Goal: Browse casually: Explore the website without a specific task or goal

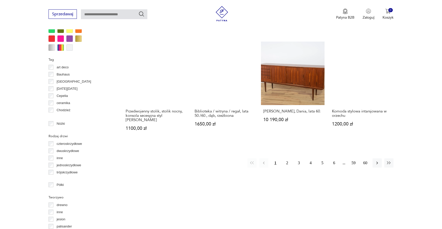
scroll to position [502, 0]
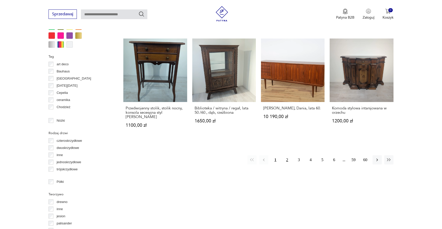
click at [288, 155] on button "2" at bounding box center [286, 159] width 9 height 9
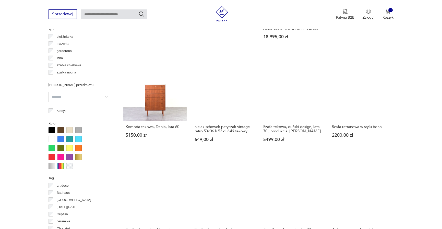
scroll to position [510, 0]
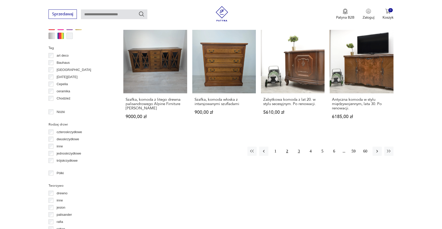
click at [299, 147] on button "3" at bounding box center [298, 151] width 9 height 9
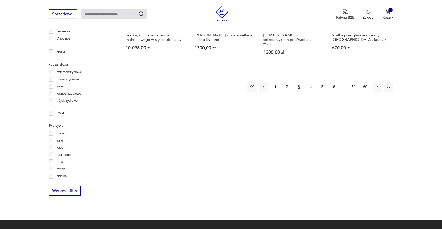
scroll to position [588, 0]
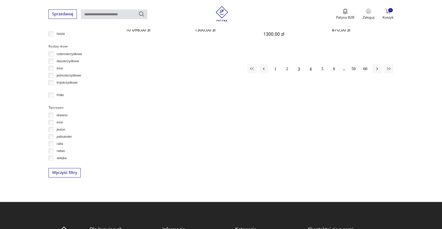
click at [310, 65] on button "4" at bounding box center [310, 68] width 9 height 9
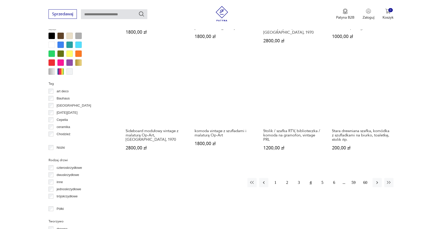
scroll to position [484, 0]
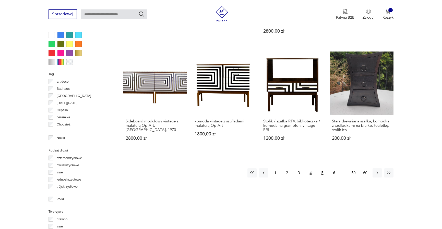
click at [320, 168] on button "5" at bounding box center [322, 172] width 9 height 9
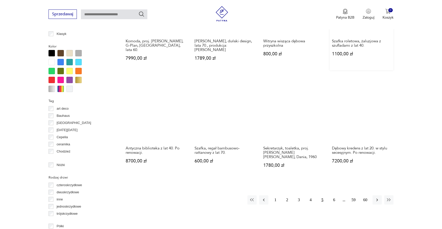
scroll to position [458, 0]
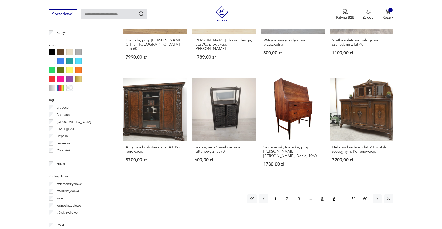
click at [333, 194] on button "6" at bounding box center [333, 198] width 9 height 9
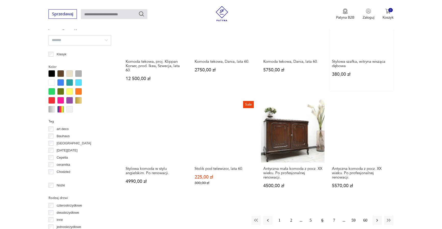
scroll to position [458, 0]
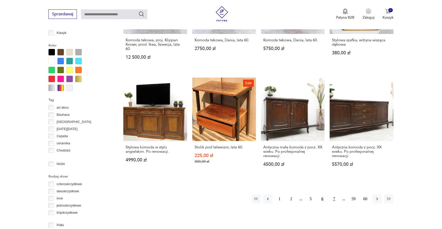
click at [334, 195] on button "7" at bounding box center [333, 198] width 9 height 9
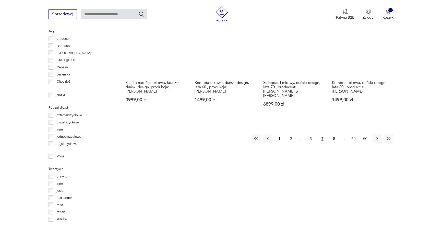
scroll to position [562, 0]
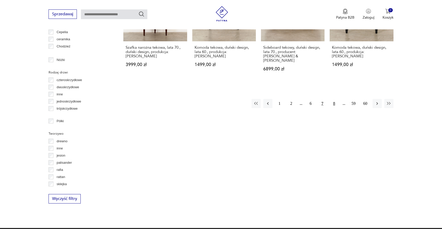
click at [333, 99] on button "8" at bounding box center [333, 103] width 9 height 9
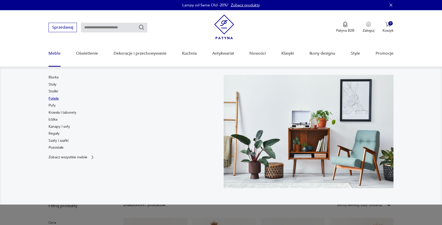
click at [54, 98] on link "Fotele" at bounding box center [53, 98] width 10 height 5
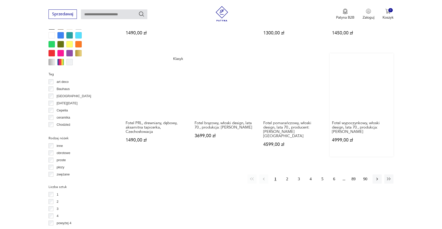
scroll to position [477, 0]
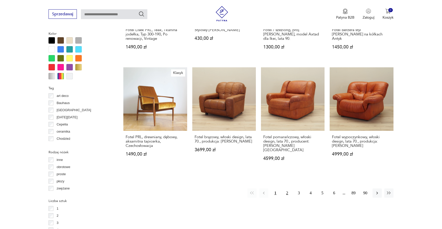
click at [286, 188] on button "2" at bounding box center [286, 192] width 9 height 9
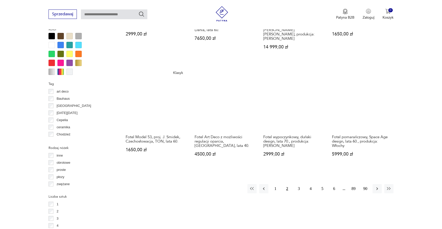
scroll to position [536, 0]
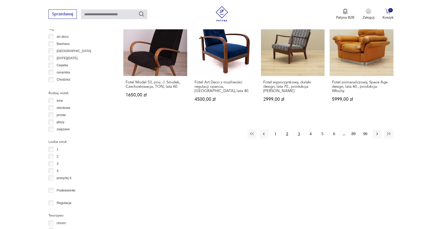
click at [299, 129] on button "3" at bounding box center [298, 133] width 9 height 9
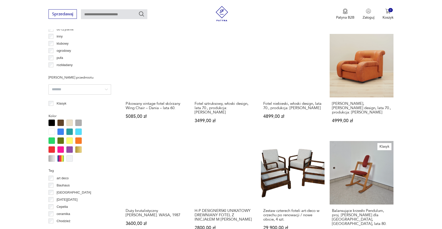
scroll to position [432, 0]
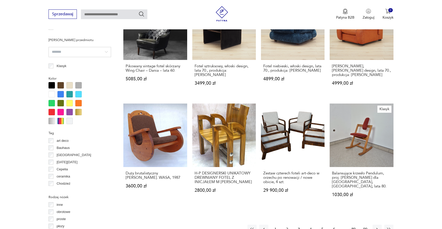
click at [311, 225] on button "4" at bounding box center [310, 229] width 9 height 9
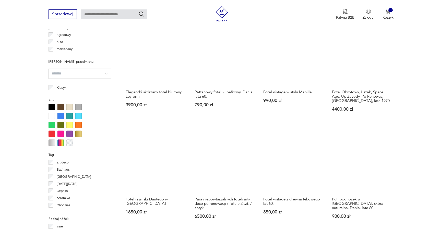
scroll to position [458, 0]
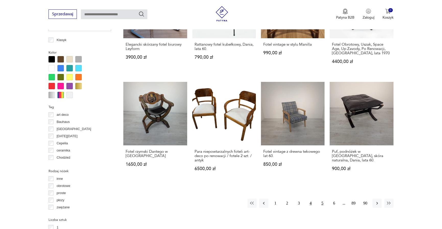
click at [320, 199] on button "5" at bounding box center [322, 203] width 9 height 9
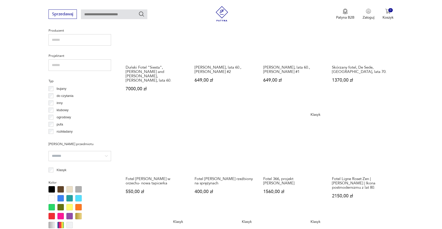
scroll to position [458, 0]
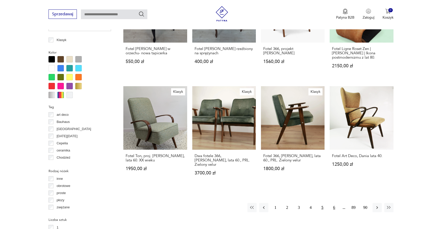
click at [335, 203] on button "6" at bounding box center [333, 207] width 9 height 9
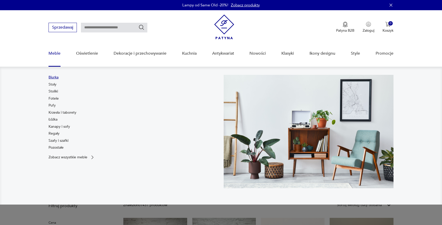
click at [56, 77] on link "Biurka" at bounding box center [53, 77] width 10 height 5
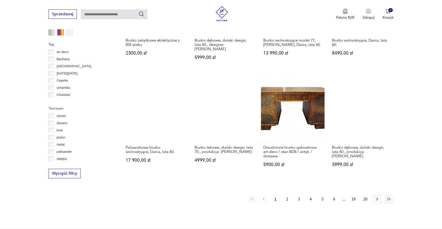
scroll to position [458, 0]
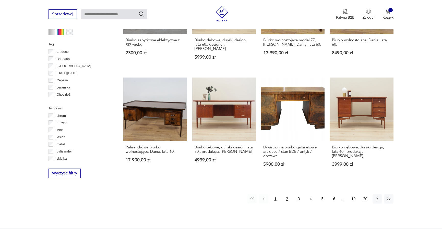
click at [286, 195] on button "2" at bounding box center [286, 198] width 9 height 9
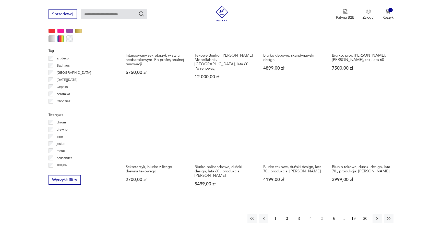
scroll to position [458, 0]
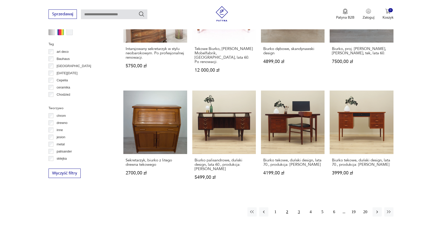
click at [298, 207] on button "3" at bounding box center [298, 211] width 9 height 9
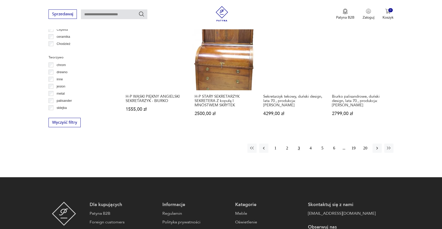
scroll to position [510, 0]
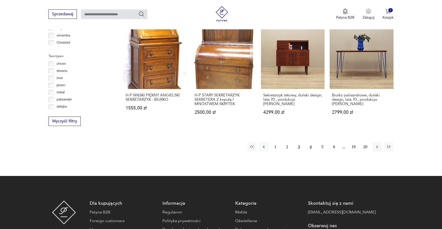
click at [309, 142] on button "4" at bounding box center [310, 146] width 9 height 9
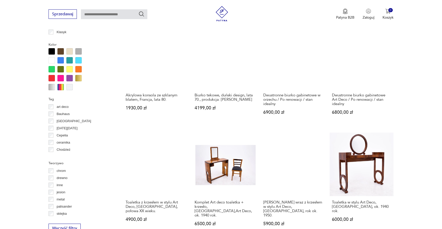
scroll to position [432, 0]
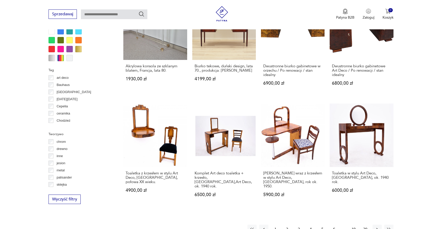
click at [321, 225] on button "5" at bounding box center [322, 229] width 9 height 9
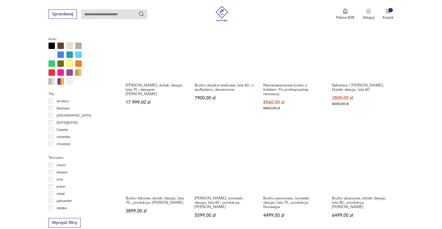
scroll to position [458, 0]
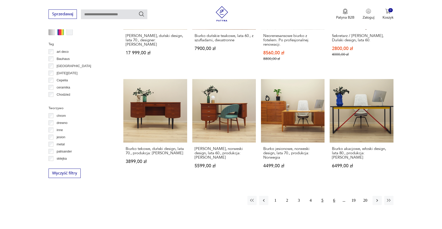
click at [334, 196] on button "6" at bounding box center [333, 200] width 9 height 9
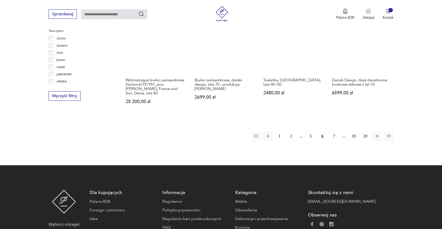
scroll to position [536, 0]
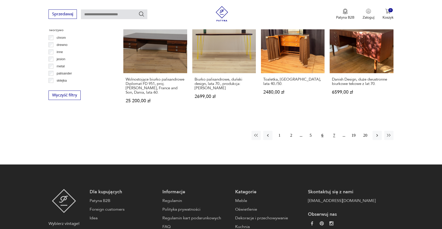
click at [334, 131] on button "7" at bounding box center [333, 135] width 9 height 9
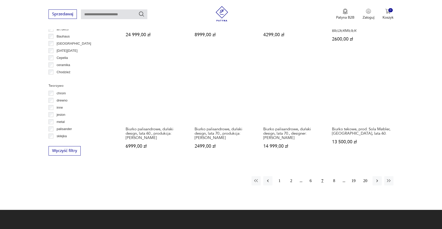
scroll to position [484, 0]
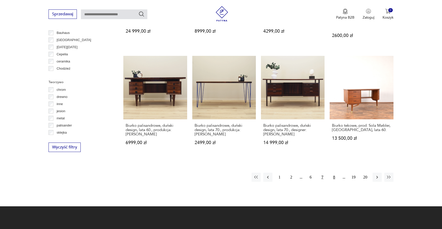
click at [334, 177] on button "8" at bounding box center [333, 177] width 9 height 9
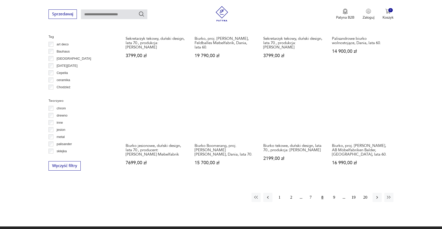
scroll to position [510, 0]
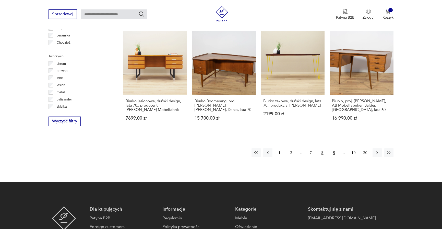
click at [335, 149] on button "9" at bounding box center [333, 152] width 9 height 9
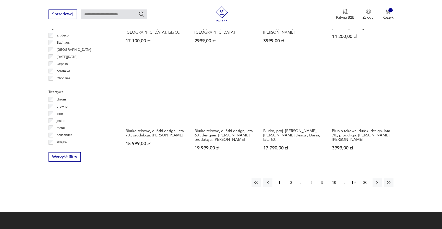
scroll to position [562, 0]
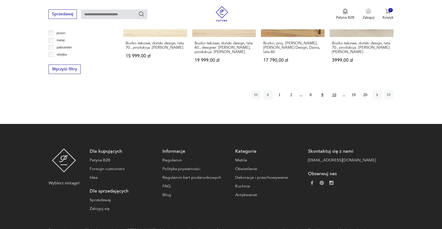
click at [333, 93] on button "10" at bounding box center [333, 94] width 9 height 9
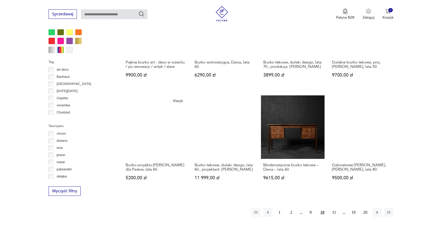
scroll to position [458, 0]
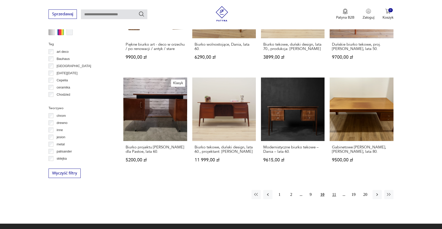
click at [332, 196] on button "11" at bounding box center [333, 194] width 9 height 9
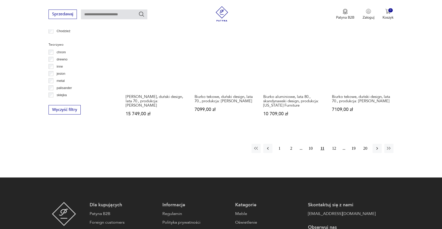
scroll to position [536, 0]
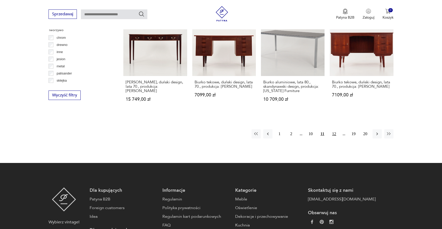
click at [335, 129] on button "12" at bounding box center [333, 133] width 9 height 9
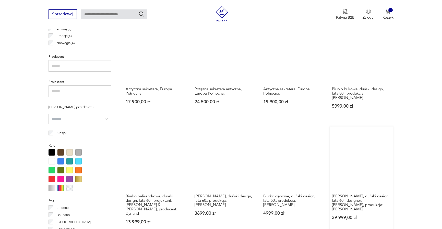
scroll to position [458, 0]
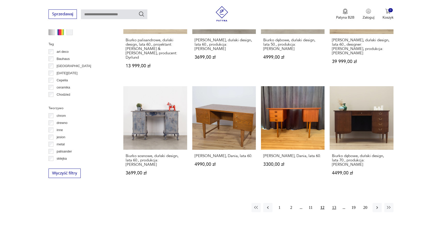
click at [334, 203] on button "13" at bounding box center [333, 207] width 9 height 9
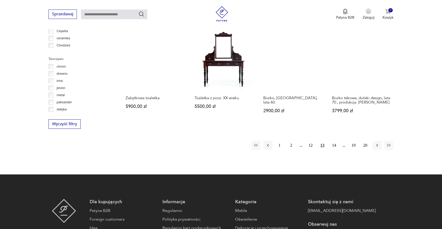
scroll to position [510, 0]
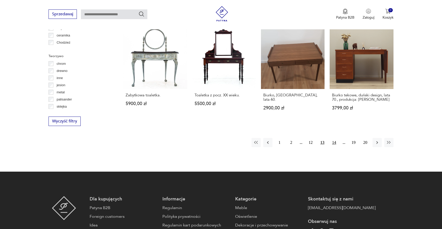
click at [333, 138] on button "14" at bounding box center [333, 142] width 9 height 9
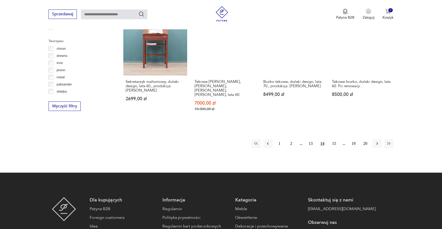
scroll to position [536, 0]
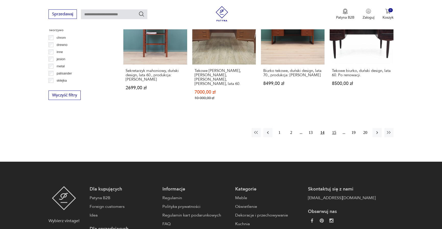
click at [331, 128] on button "15" at bounding box center [333, 132] width 9 height 9
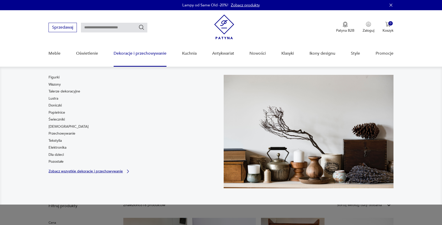
click at [79, 172] on p "Zobacz wszystkie dekoracje i przechowywanie" at bounding box center [85, 170] width 74 height 3
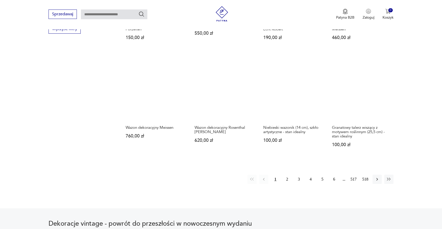
scroll to position [504, 0]
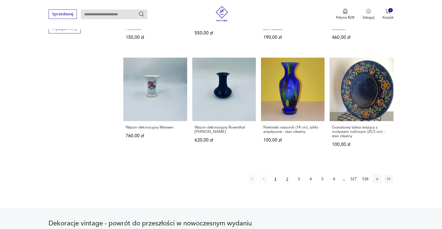
click at [288, 174] on button "2" at bounding box center [286, 178] width 9 height 9
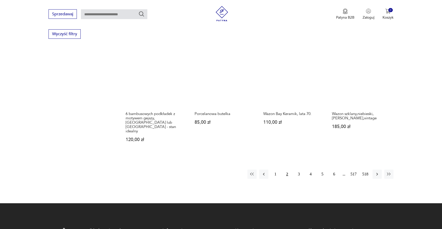
scroll to position [500, 0]
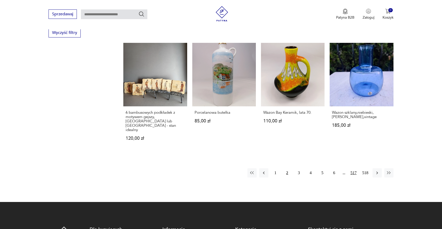
click at [351, 168] on button "517" at bounding box center [353, 172] width 9 height 9
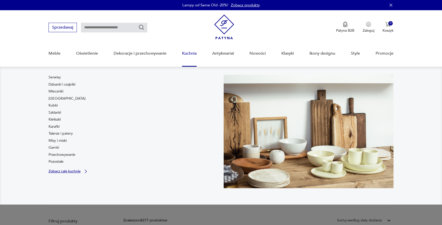
click at [60, 170] on p "Zobacz całą kuchnię" at bounding box center [64, 170] width 32 height 3
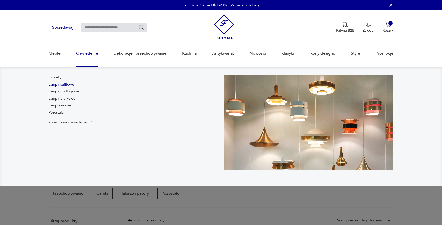
click at [69, 85] on link "Lampy sufitowe" at bounding box center [61, 84] width 26 height 5
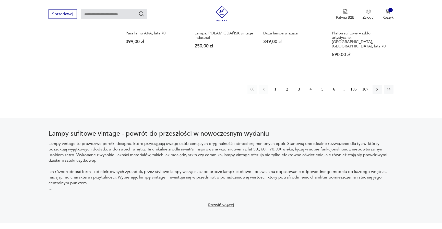
scroll to position [578, 0]
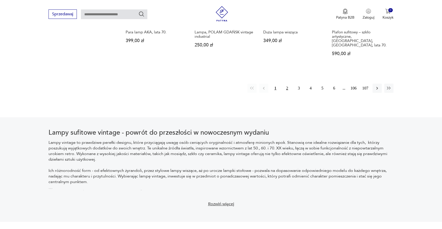
click at [286, 84] on button "2" at bounding box center [286, 88] width 9 height 9
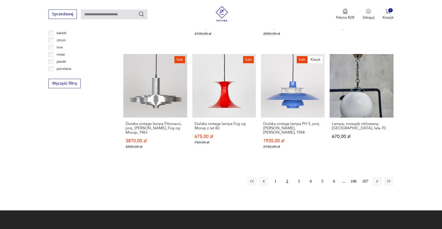
scroll to position [536, 0]
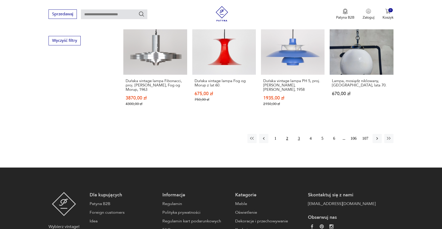
click at [298, 140] on button "3" at bounding box center [298, 138] width 9 height 9
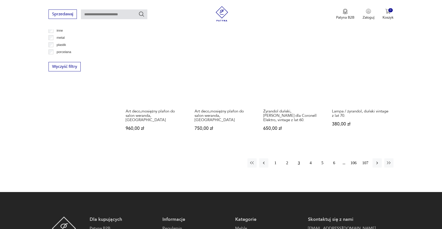
scroll to position [536, 0]
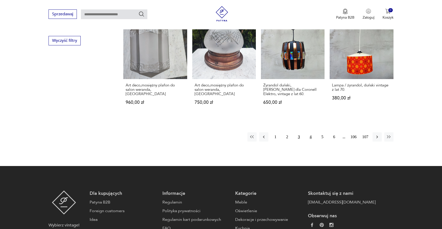
click at [309, 134] on button "4" at bounding box center [310, 136] width 9 height 9
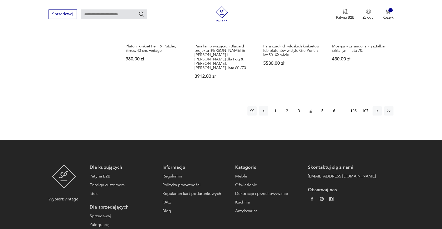
scroll to position [588, 0]
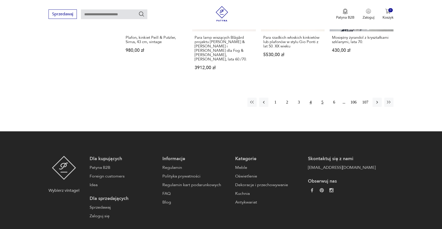
click at [322, 98] on button "5" at bounding box center [322, 102] width 9 height 9
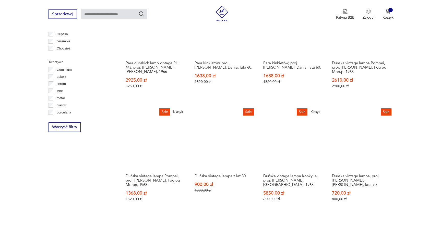
scroll to position [484, 0]
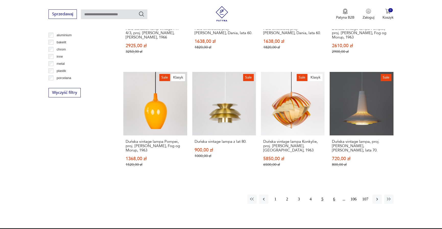
click at [333, 195] on button "6" at bounding box center [333, 199] width 9 height 9
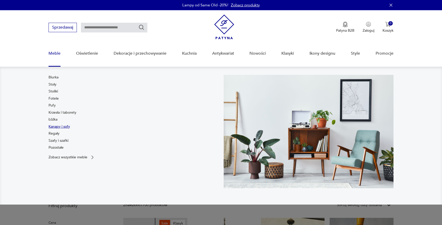
click at [57, 126] on link "Kanapy i sofy" at bounding box center [58, 126] width 21 height 5
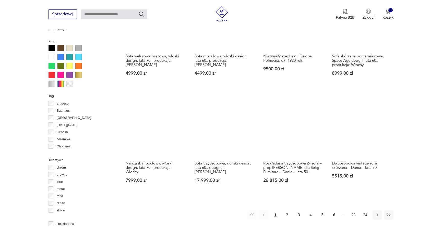
scroll to position [458, 0]
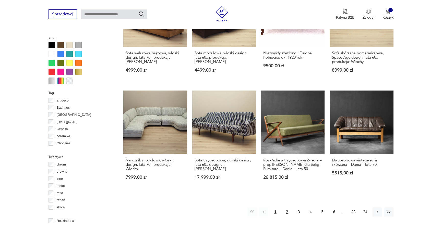
click at [286, 207] on button "2" at bounding box center [286, 211] width 9 height 9
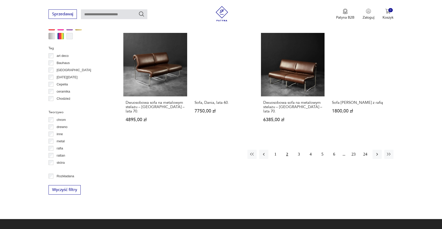
scroll to position [510, 0]
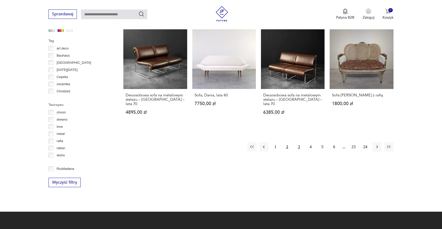
click at [298, 142] on button "3" at bounding box center [298, 146] width 9 height 9
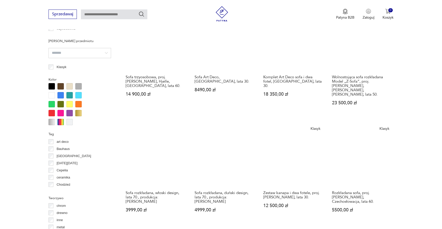
scroll to position [458, 0]
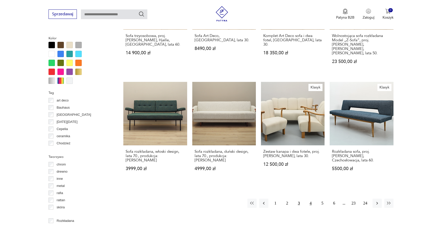
click at [311, 199] on button "4" at bounding box center [310, 203] width 9 height 9
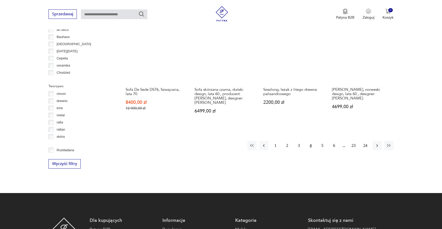
scroll to position [562, 0]
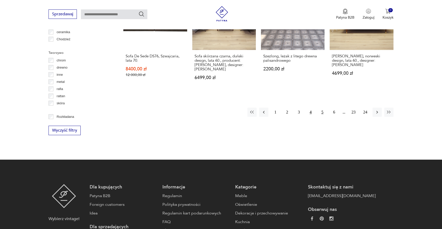
click at [323, 108] on button "5" at bounding box center [322, 112] width 9 height 9
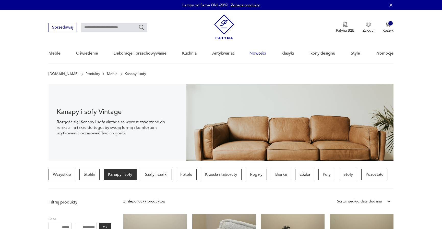
click at [255, 53] on link "Nowości" at bounding box center [257, 54] width 16 height 20
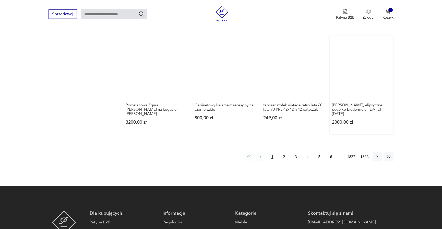
scroll to position [441, 0]
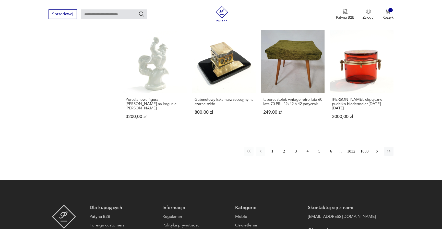
click at [376, 149] on icon "button" at bounding box center [376, 151] width 5 height 5
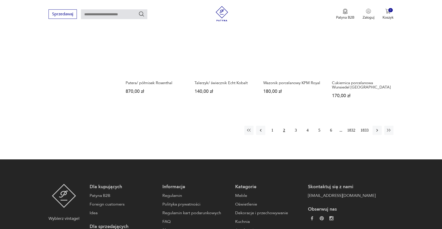
scroll to position [441, 0]
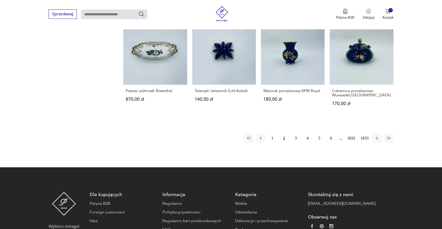
click at [376, 140] on icon "button" at bounding box center [377, 138] width 2 height 3
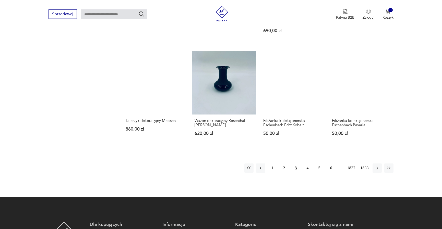
scroll to position [441, 0]
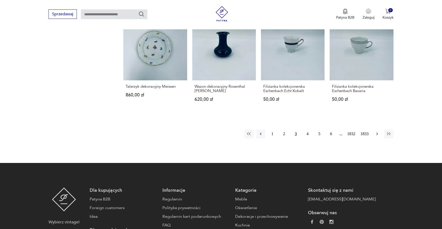
click at [376, 137] on button "button" at bounding box center [376, 133] width 9 height 9
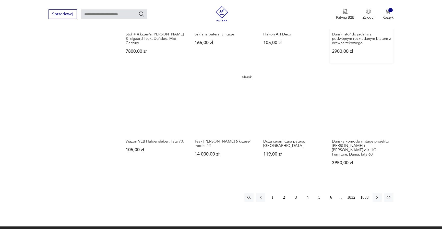
scroll to position [441, 0]
